Goal: Register for event/course

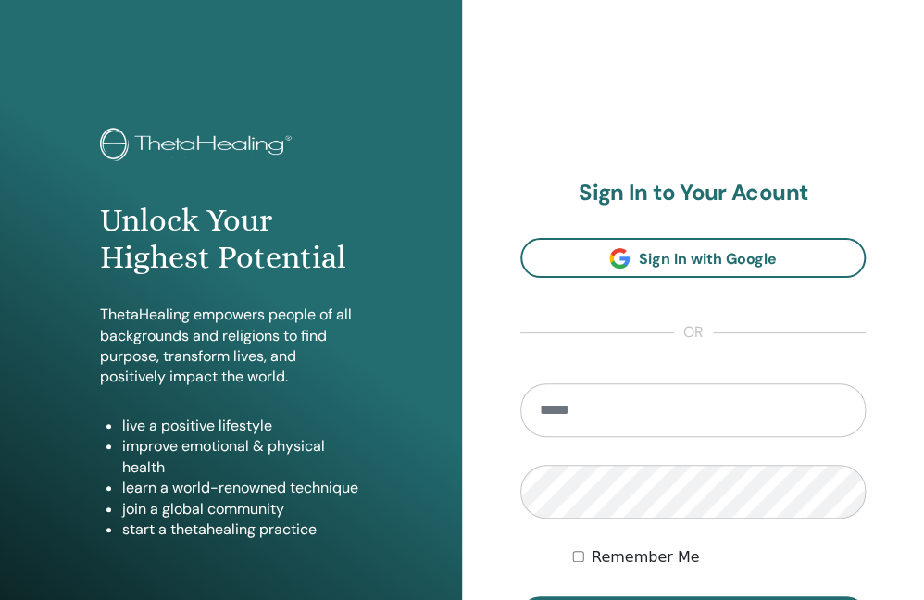
click at [590, 408] on input "email" at bounding box center [692, 410] width 345 height 54
click at [595, 408] on input "email" at bounding box center [692, 410] width 345 height 54
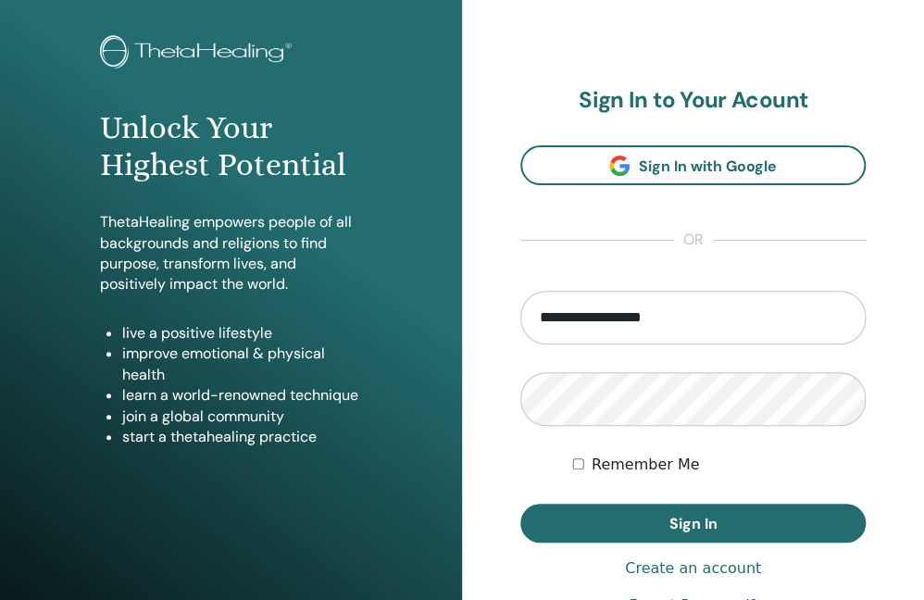
scroll to position [185, 0]
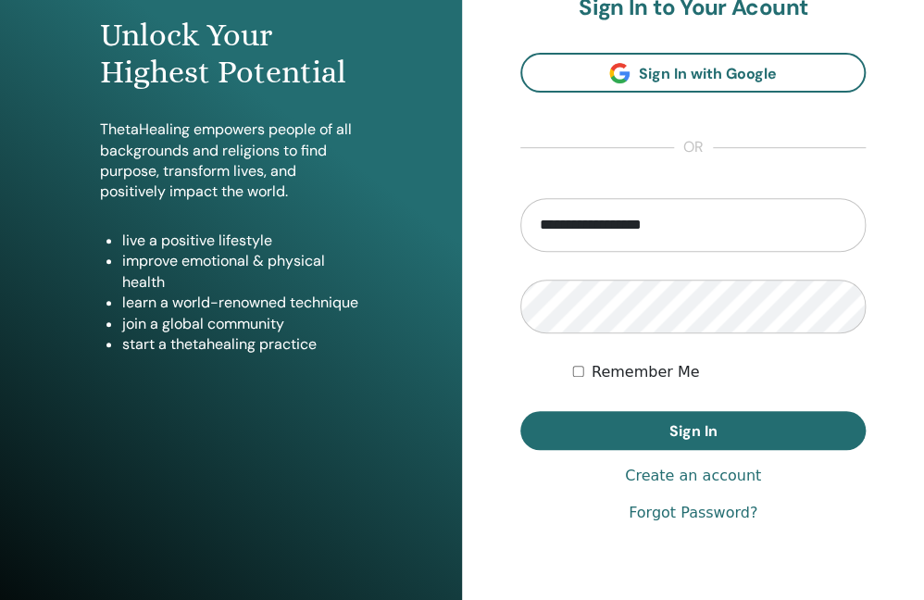
type input "**********"
click at [698, 510] on link "Forgot Password?" at bounding box center [693, 513] width 129 height 22
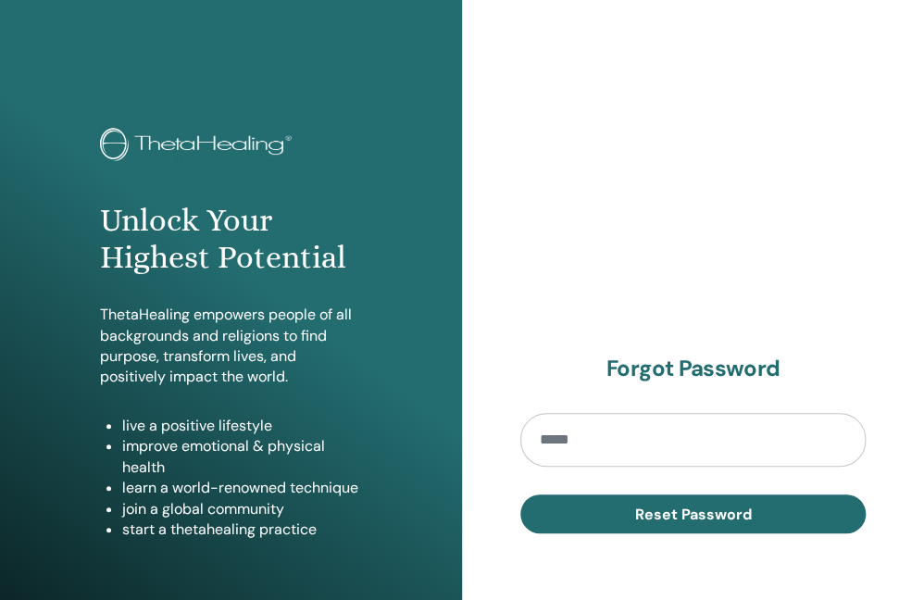
click at [643, 444] on input "email" at bounding box center [692, 440] width 345 height 54
type input "*"
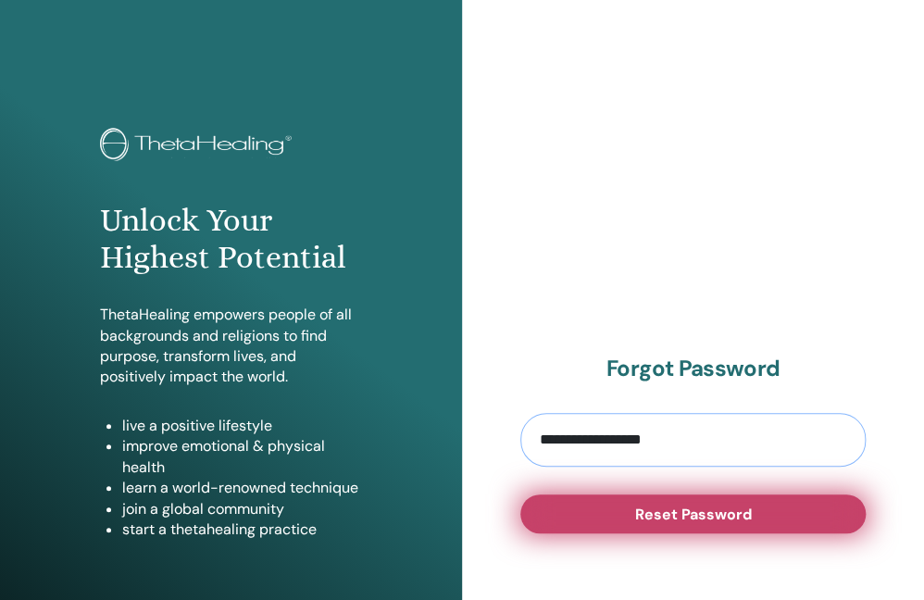
type input "**********"
click at [685, 516] on span "Reset Password" at bounding box center [693, 514] width 117 height 19
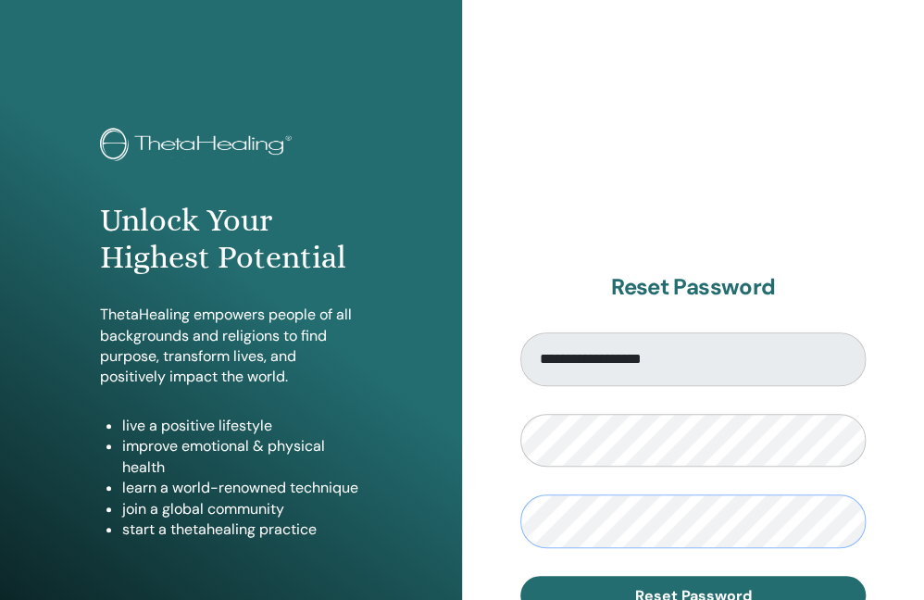
scroll to position [278, 0]
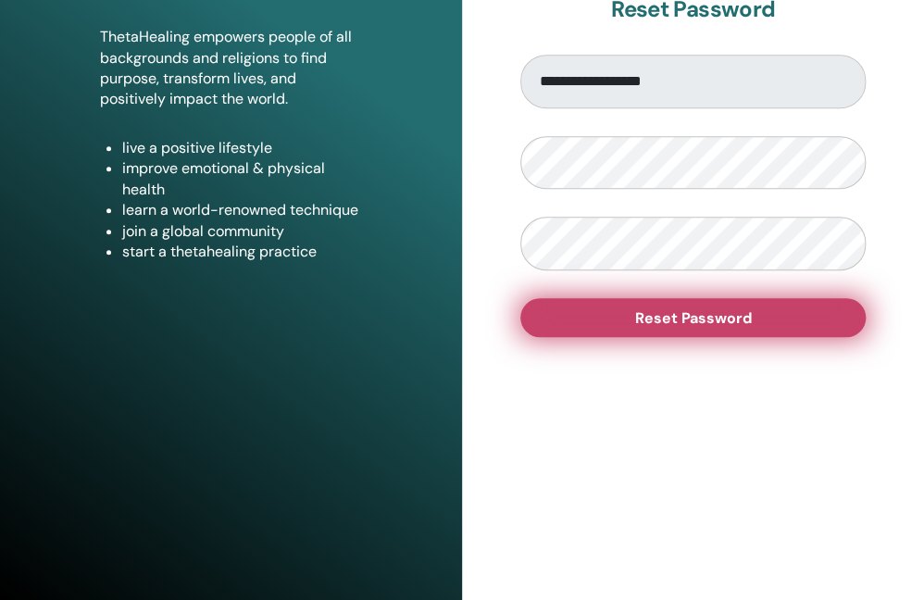
click at [706, 327] on button "Reset Password" at bounding box center [692, 317] width 345 height 39
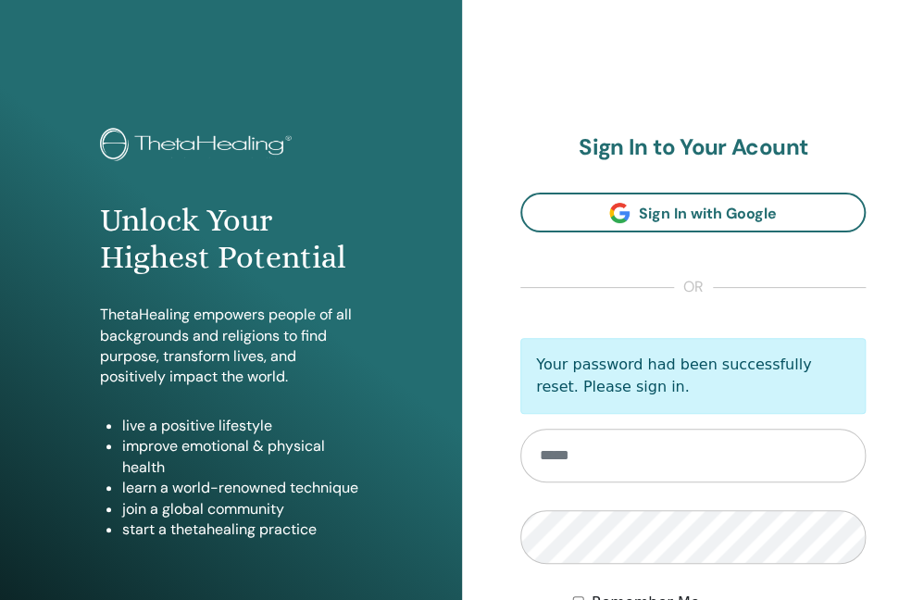
click at [603, 456] on input "email" at bounding box center [692, 456] width 345 height 54
type input "**********"
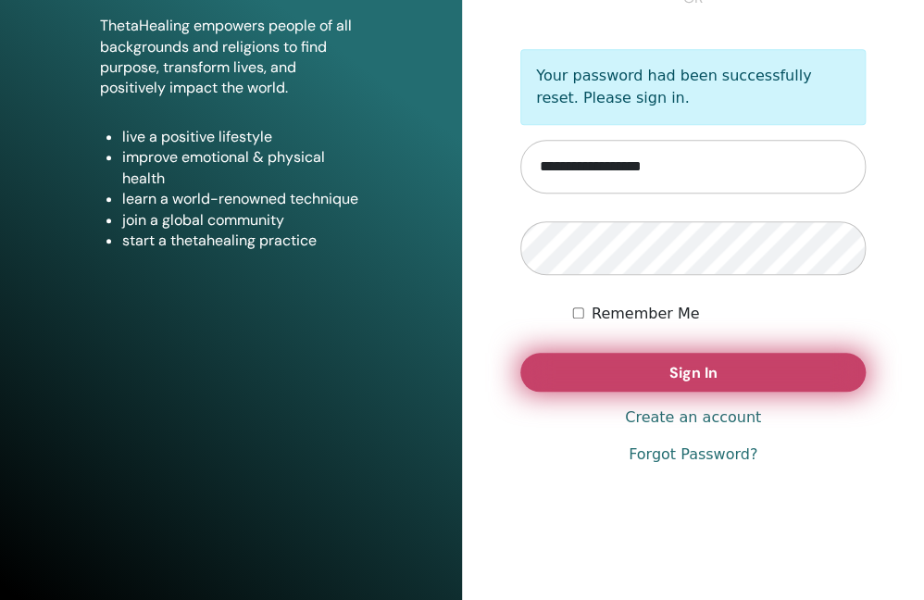
click at [658, 381] on button "Sign In" at bounding box center [692, 372] width 345 height 39
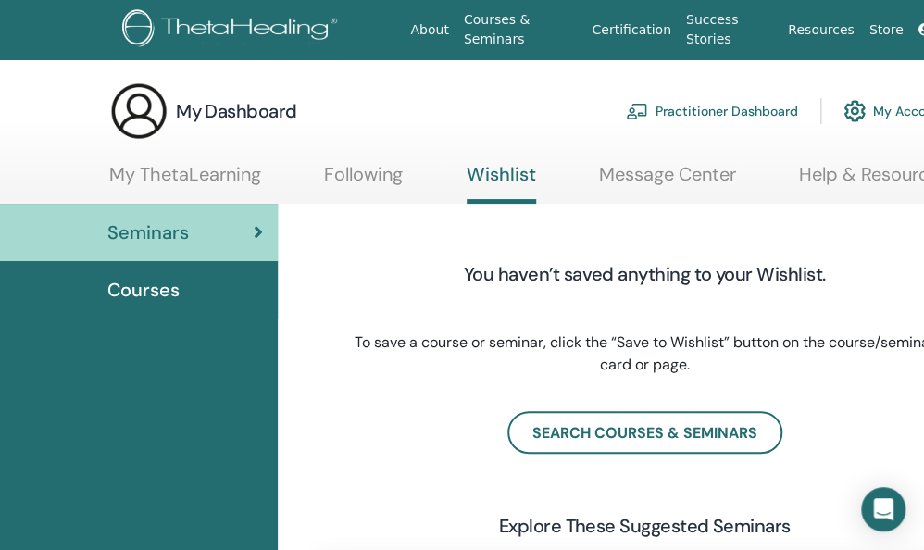
click at [856, 106] on img at bounding box center [854, 110] width 22 height 31
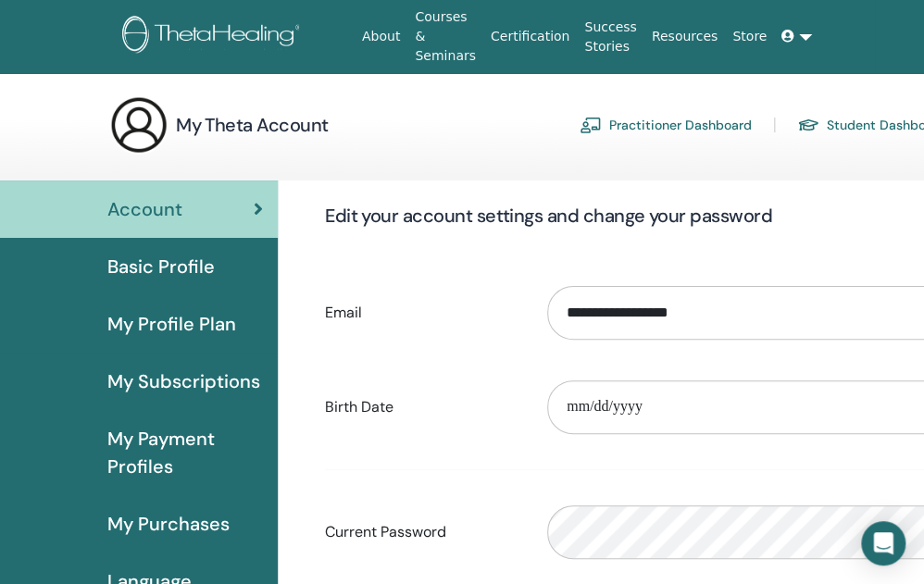
click at [774, 36] on link at bounding box center [796, 36] width 44 height 34
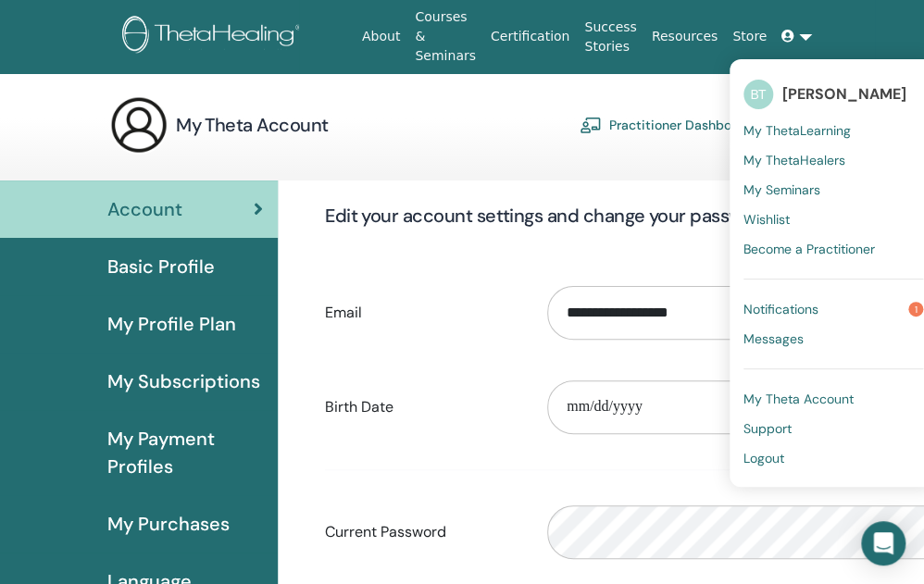
click at [477, 150] on div "My Theta Account Practitioner Dashboard Student Dashboard" at bounding box center [527, 124] width 837 height 59
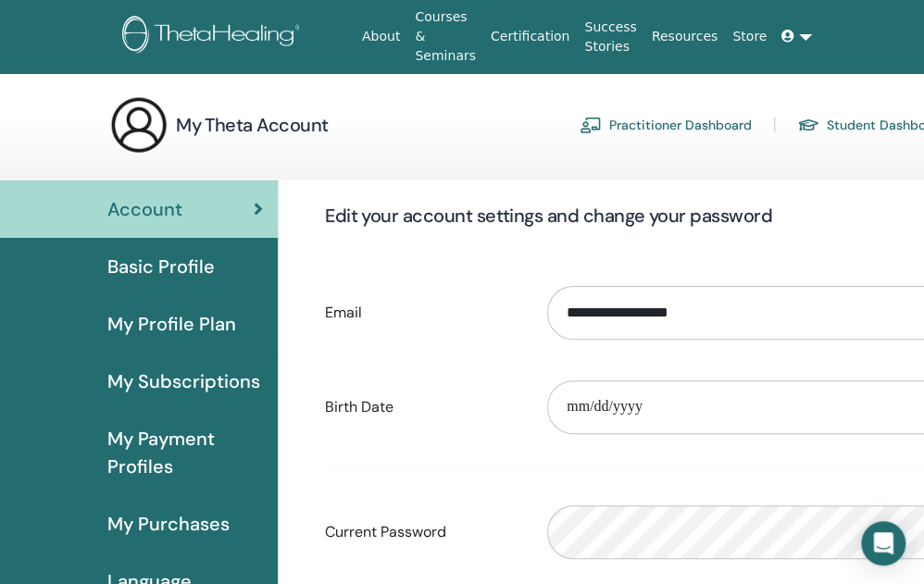
click at [777, 34] on link at bounding box center [796, 36] width 44 height 34
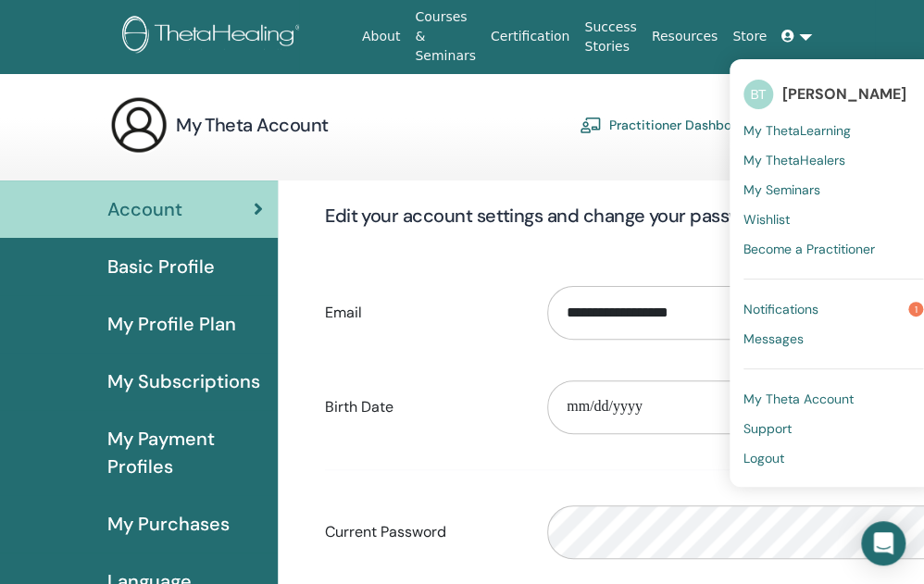
click at [764, 190] on span "My Seminars" at bounding box center [781, 189] width 77 height 17
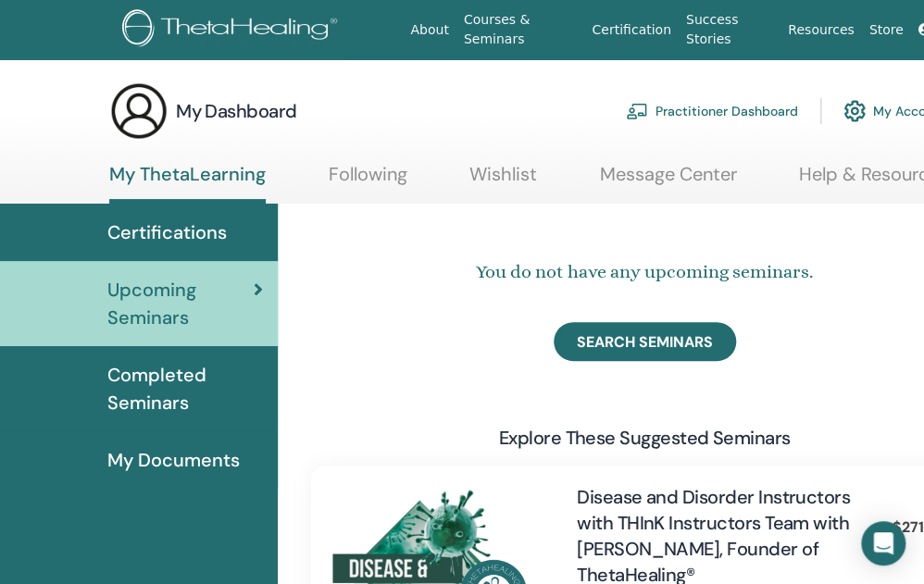
click at [148, 235] on span "Certifications" at bounding box center [166, 232] width 119 height 28
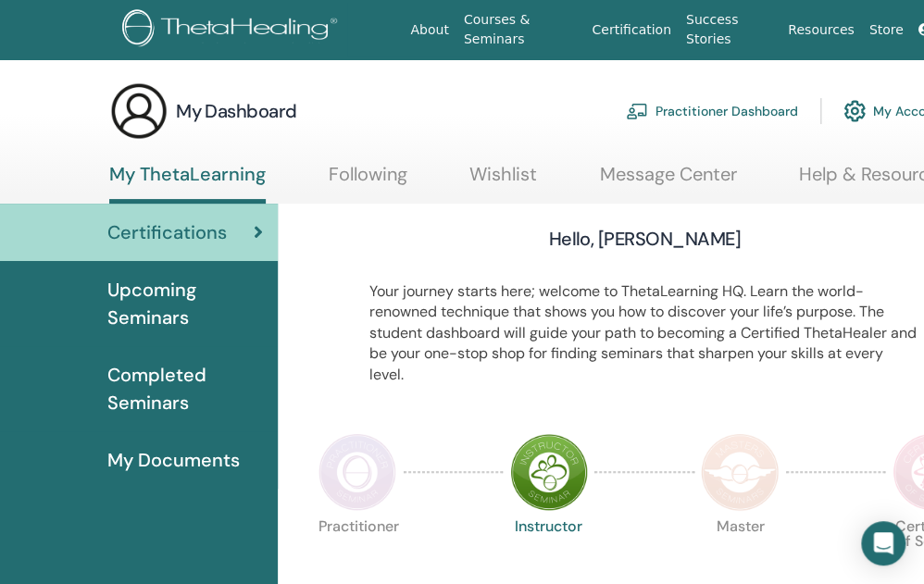
click at [919, 32] on icon at bounding box center [924, 29] width 13 height 13
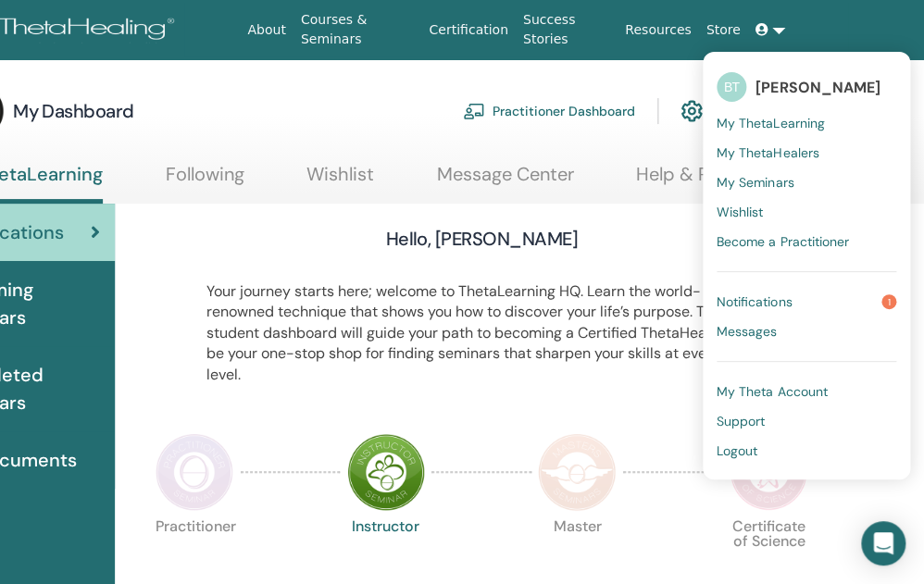
scroll to position [0, 187]
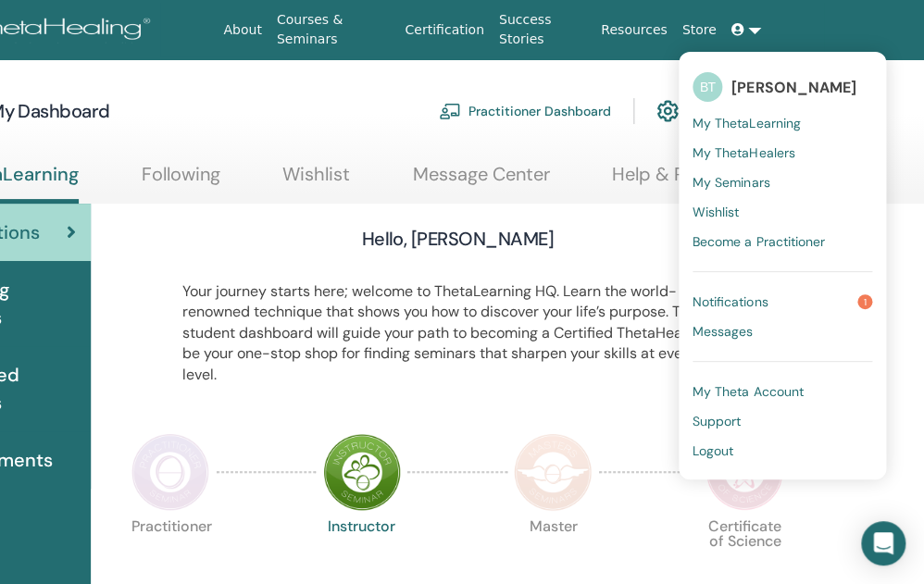
click at [780, 14] on ul "About Courses & Seminars Certification Success Stories Resources Store ВТ Вадим…" at bounding box center [492, 30] width 664 height 54
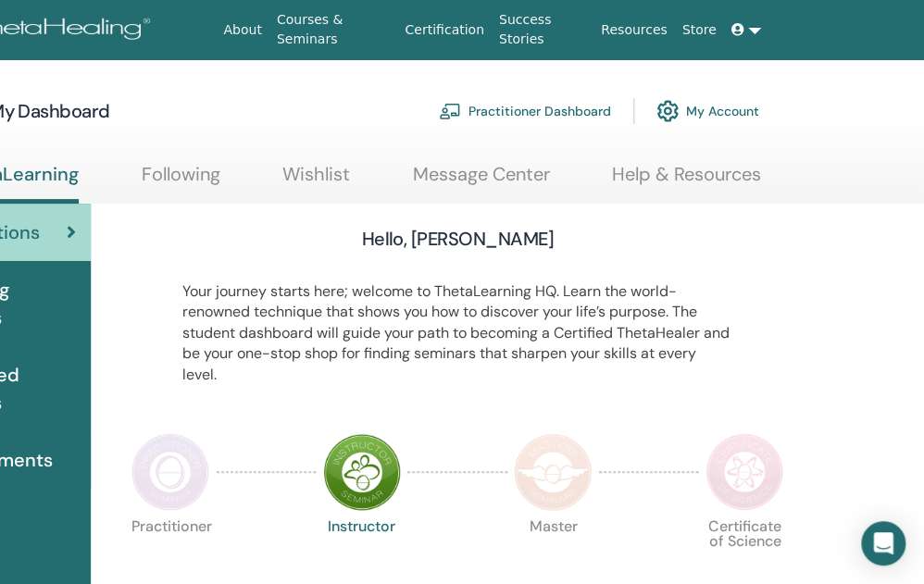
click at [751, 28] on link at bounding box center [746, 30] width 44 height 34
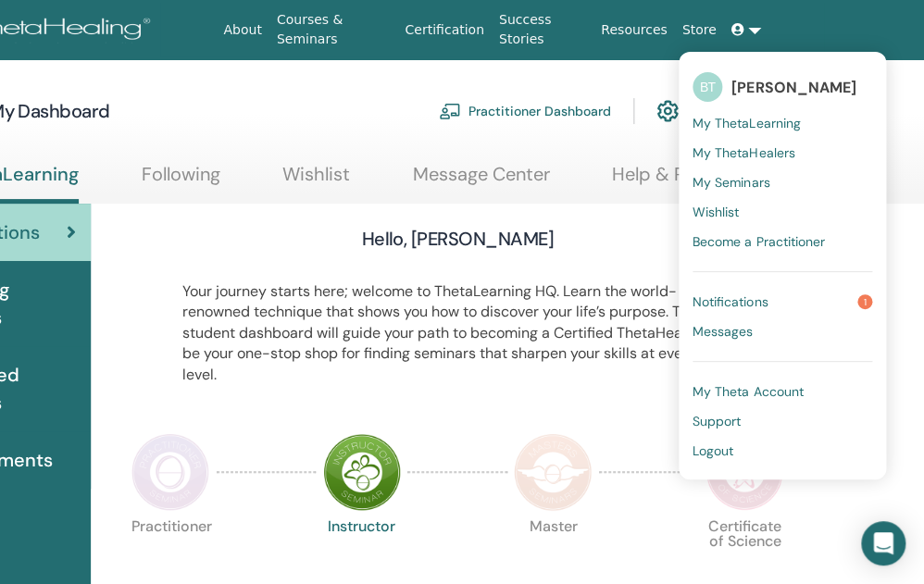
click at [739, 299] on span "Notifications" at bounding box center [730, 301] width 75 height 17
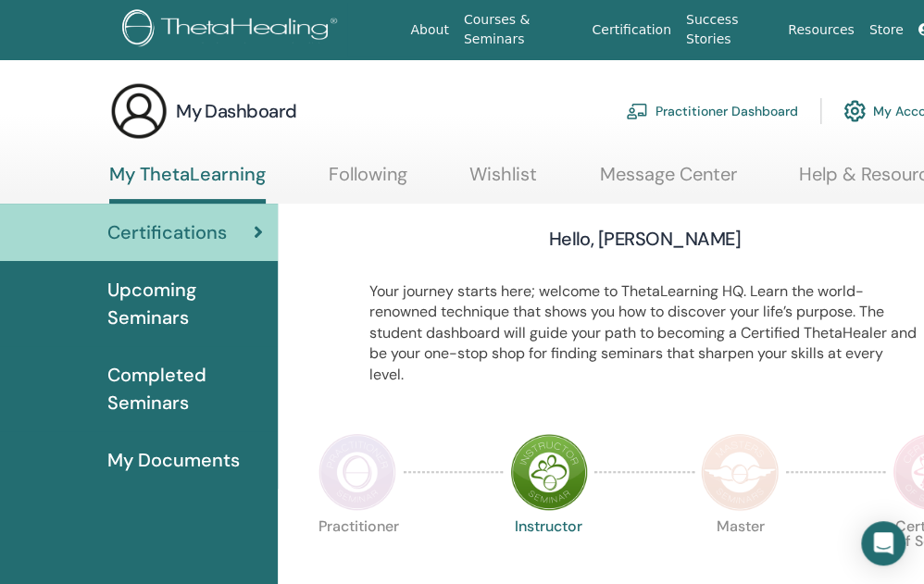
click at [562, 25] on link "Courses & Seminars" at bounding box center [520, 30] width 129 height 54
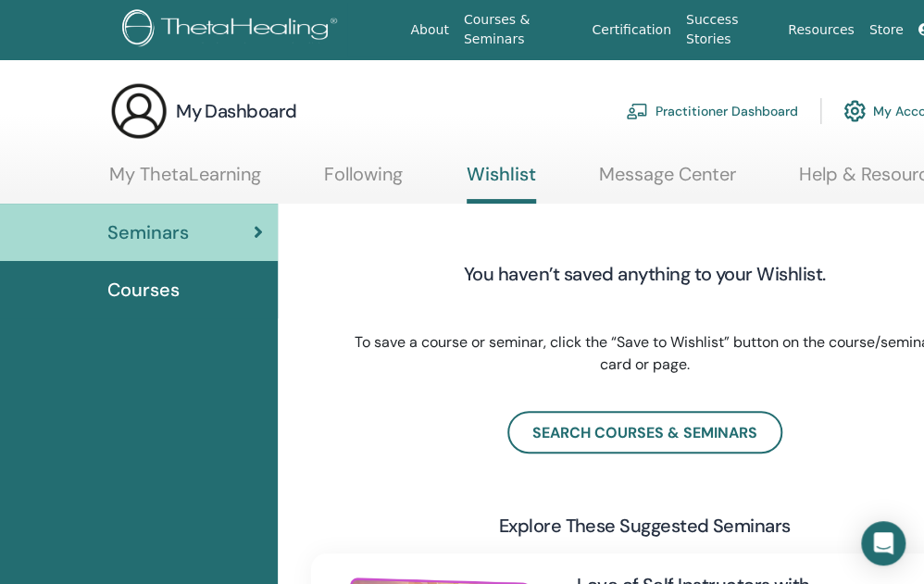
click at [188, 228] on span "Seminars" at bounding box center [147, 232] width 81 height 28
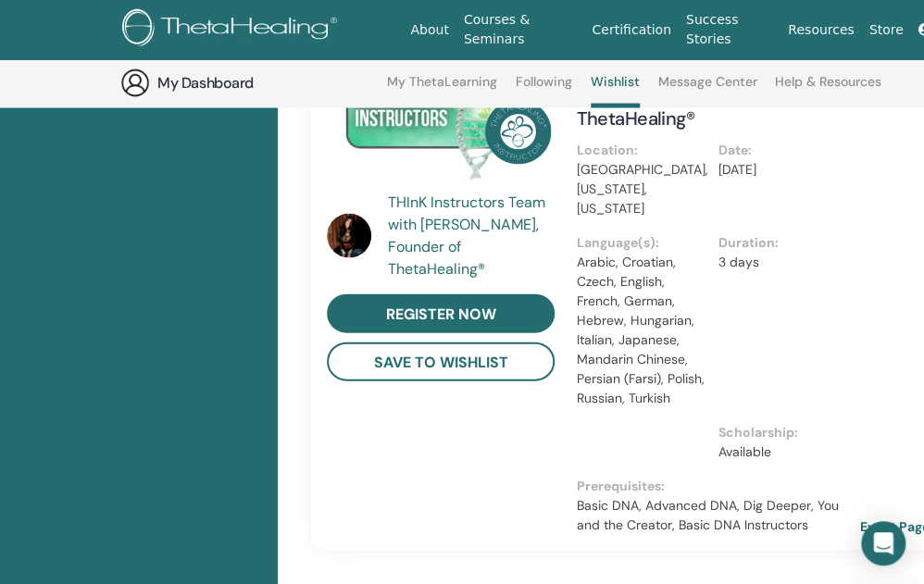
scroll to position [881, 0]
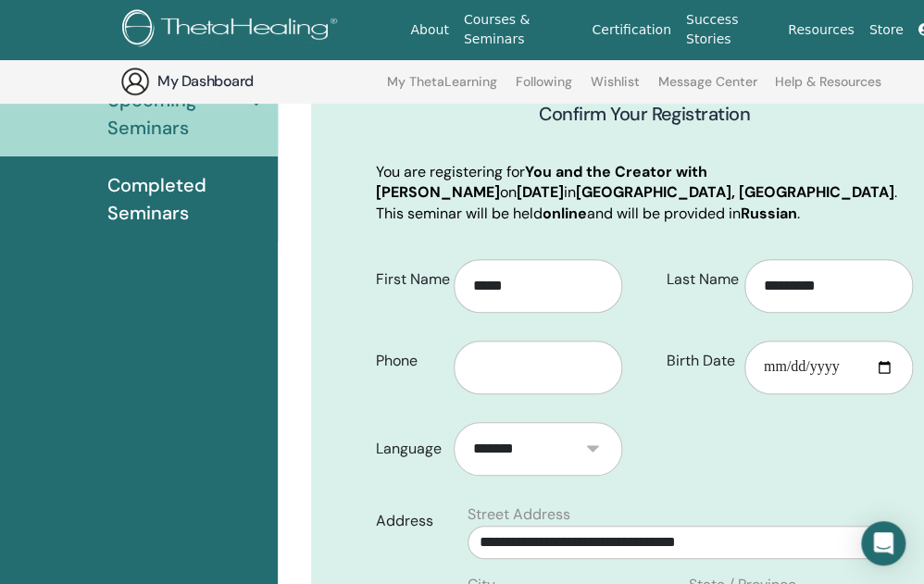
scroll to position [322, 0]
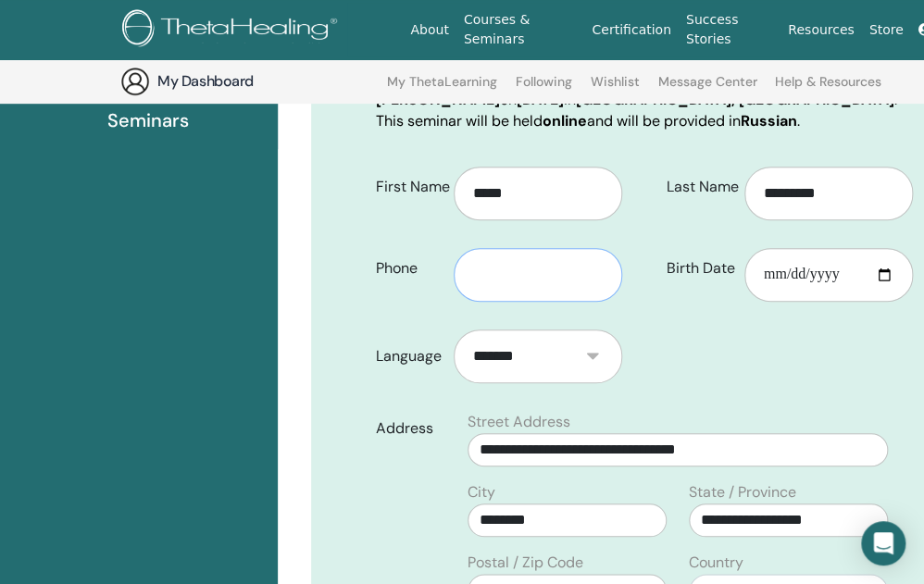
click at [496, 271] on input "text" at bounding box center [538, 275] width 169 height 54
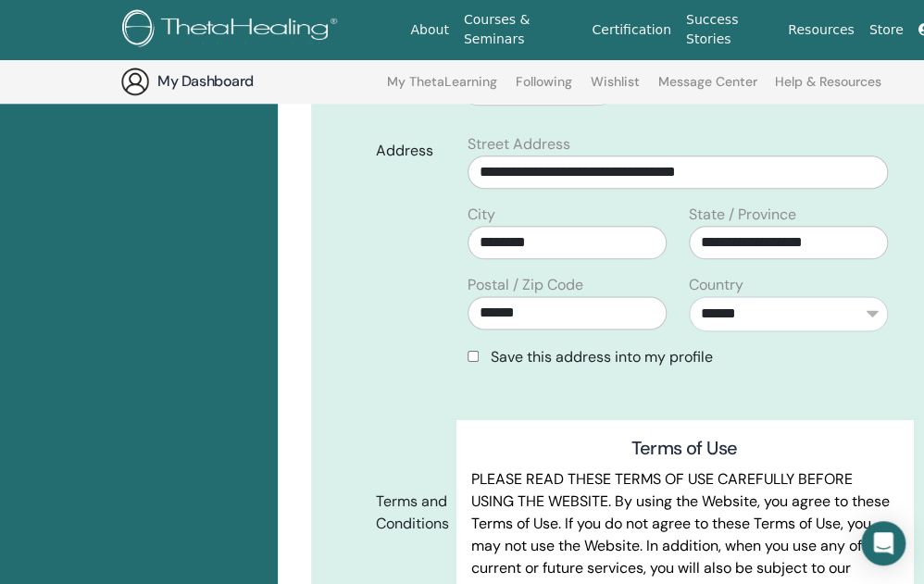
scroll to position [693, 0]
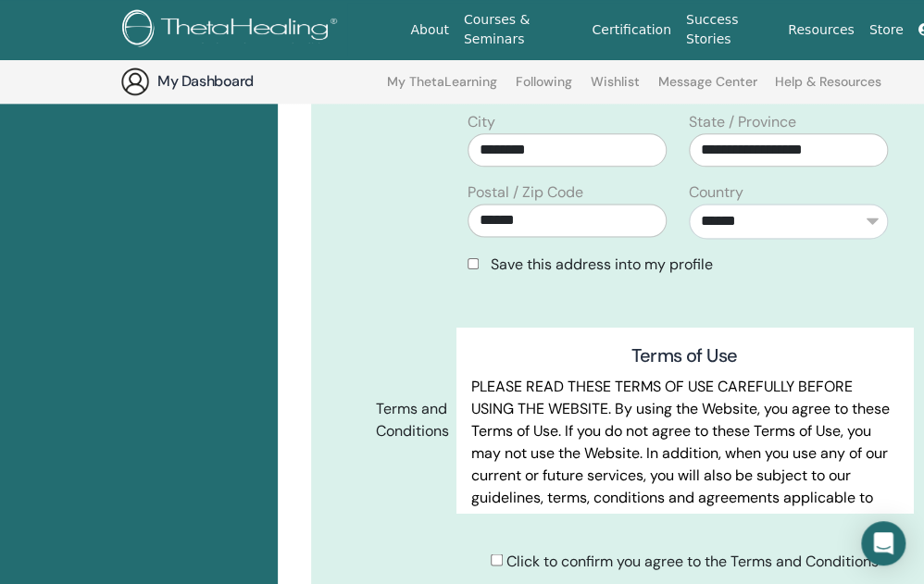
type input "**********"
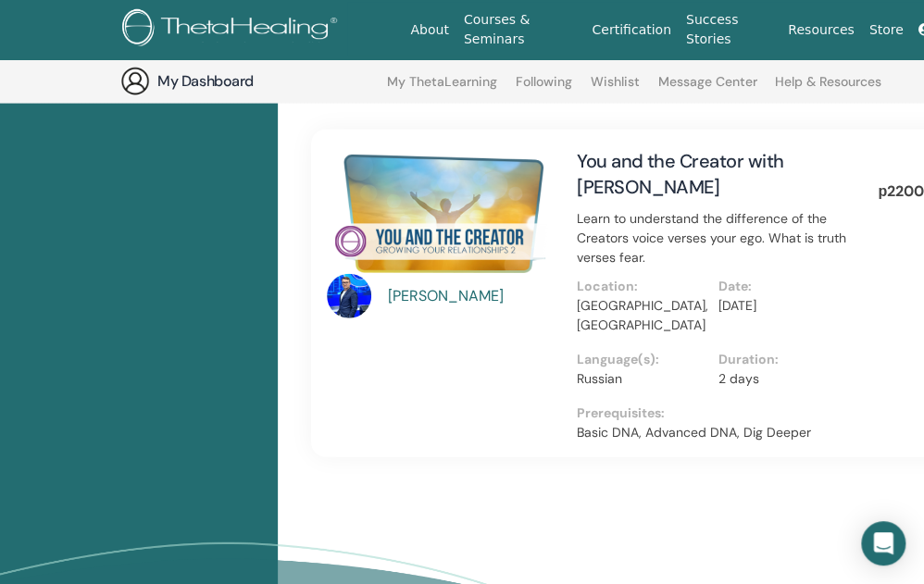
scroll to position [1063, 0]
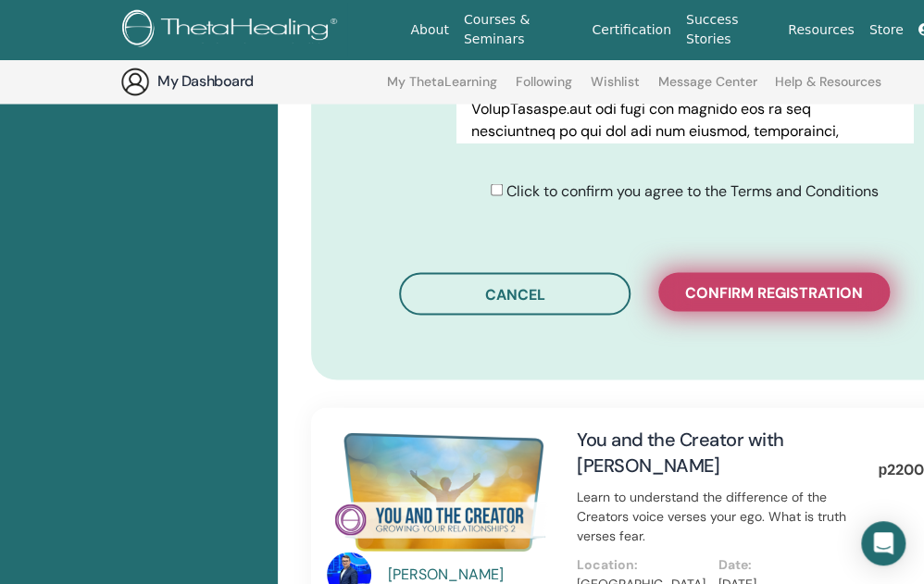
click at [797, 292] on span "Confirm registration" at bounding box center [774, 291] width 178 height 19
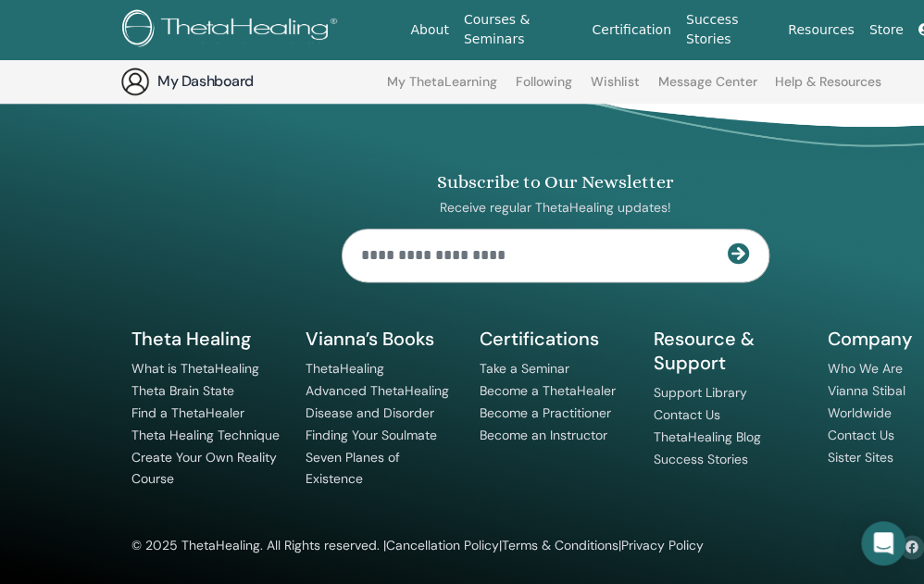
scroll to position [509, 0]
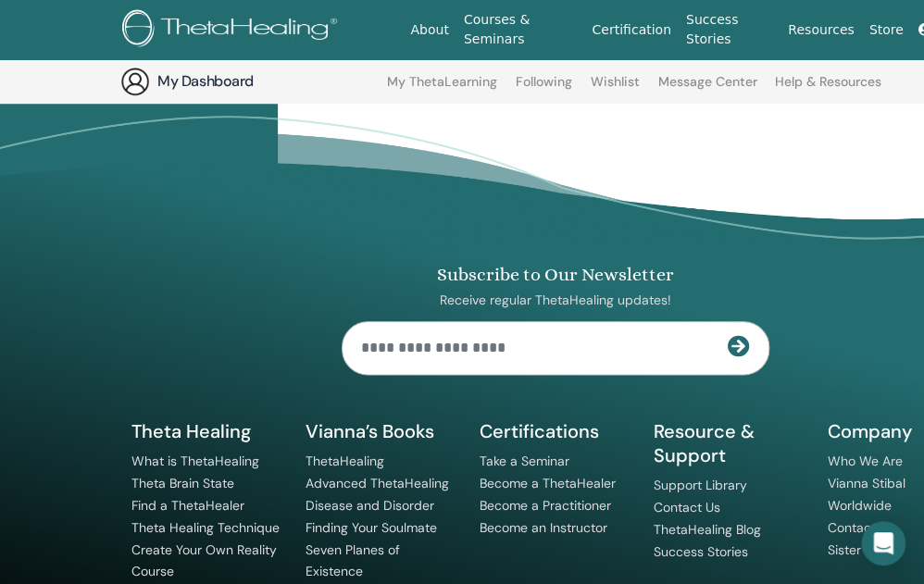
click at [484, 346] on input "text" at bounding box center [535, 348] width 385 height 52
type input "**********"
click at [740, 343] on icon at bounding box center [739, 346] width 22 height 22
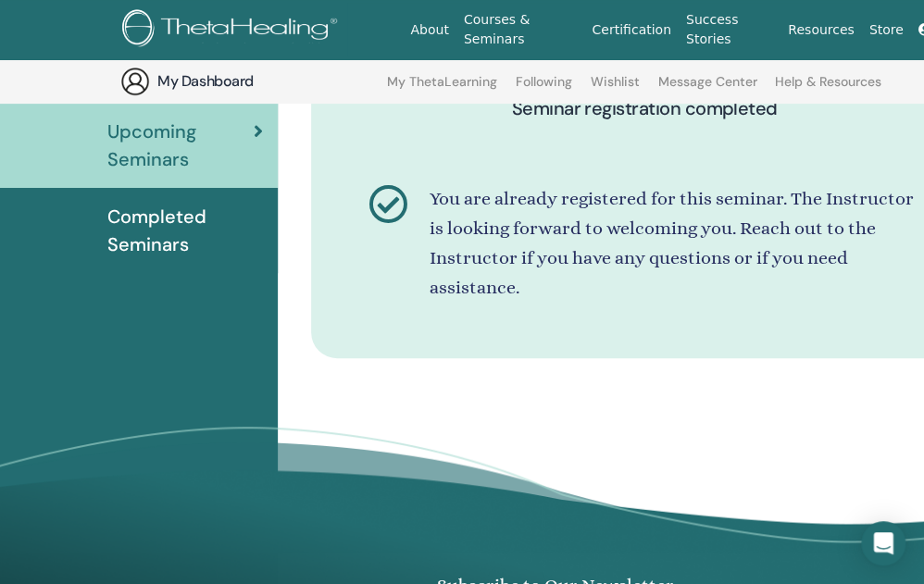
scroll to position [0, 0]
